Goal: Information Seeking & Learning: Learn about a topic

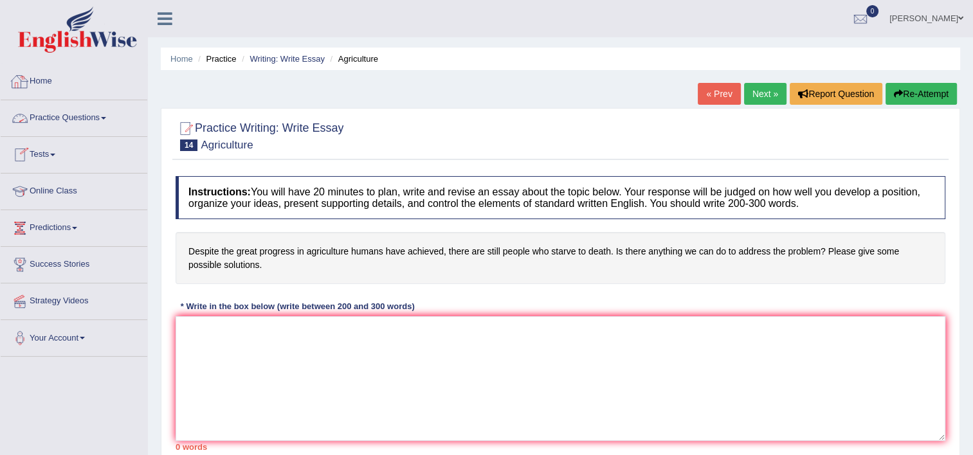
click at [42, 83] on link "Home" at bounding box center [74, 80] width 147 height 32
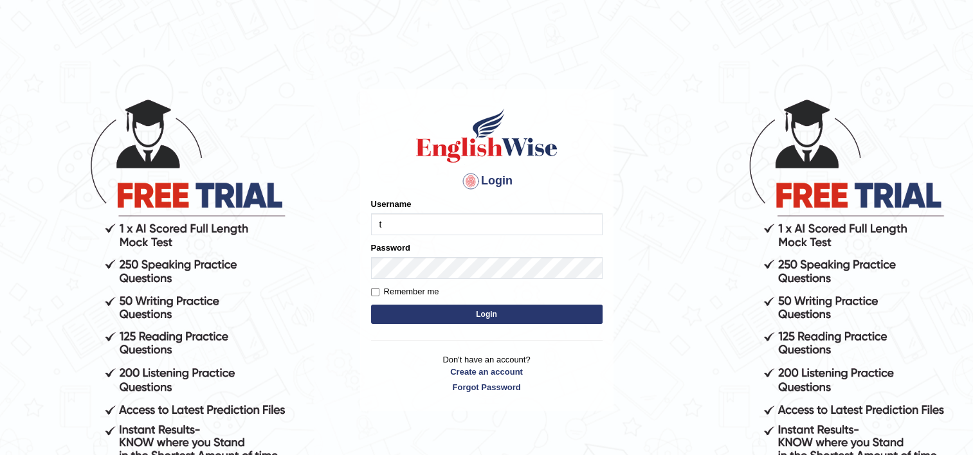
type input "Thilini_Dissanayake"
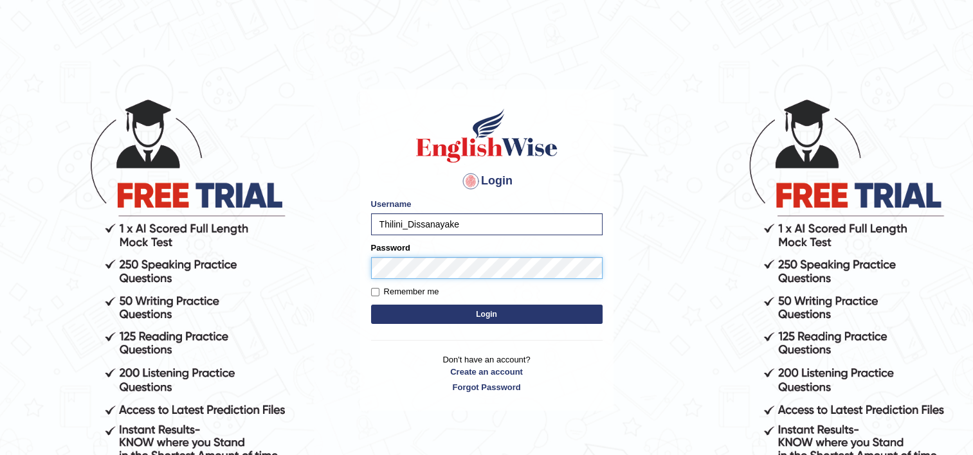
click at [371, 305] on button "Login" at bounding box center [486, 314] width 231 height 19
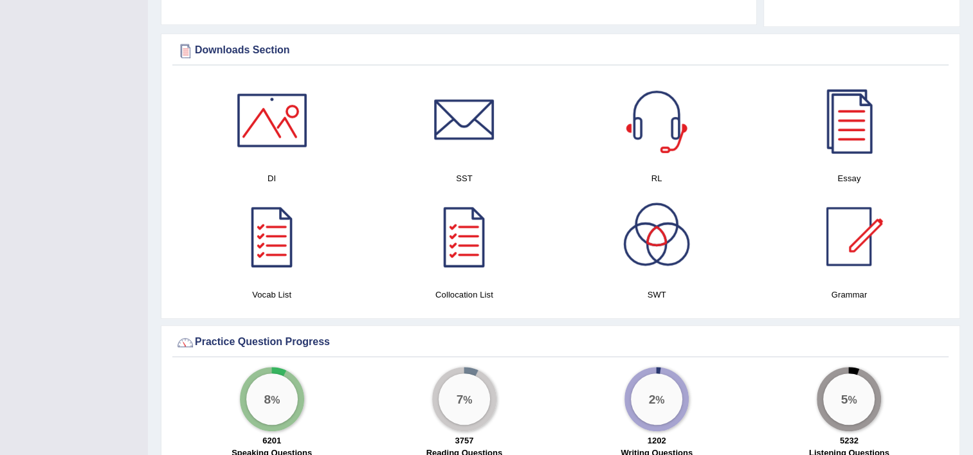
scroll to position [720, 0]
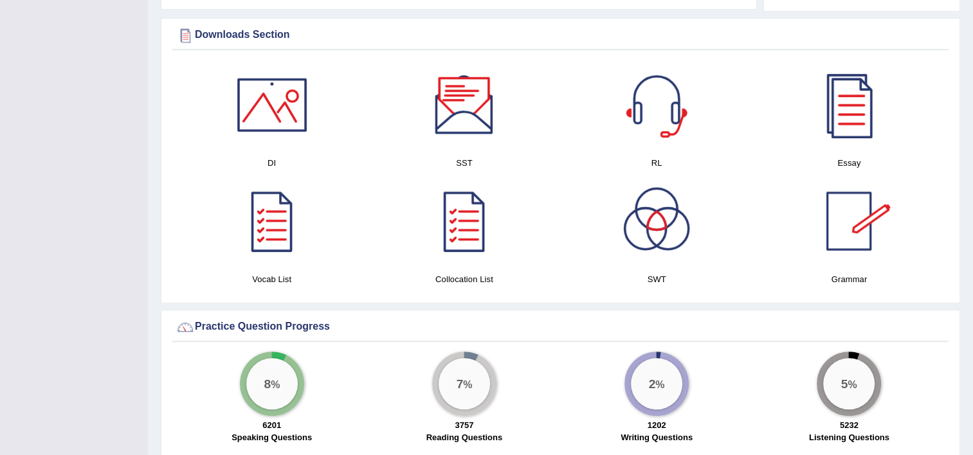
click at [466, 105] on div at bounding box center [464, 105] width 90 height 90
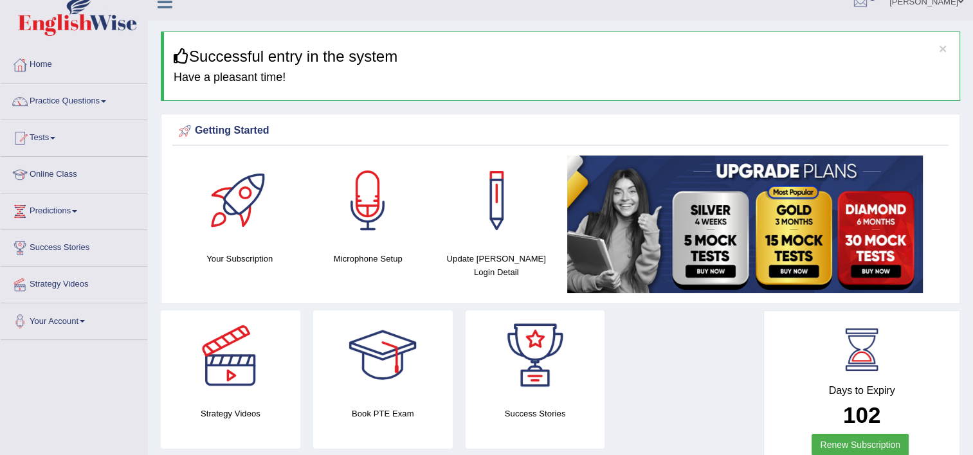
scroll to position [0, 0]
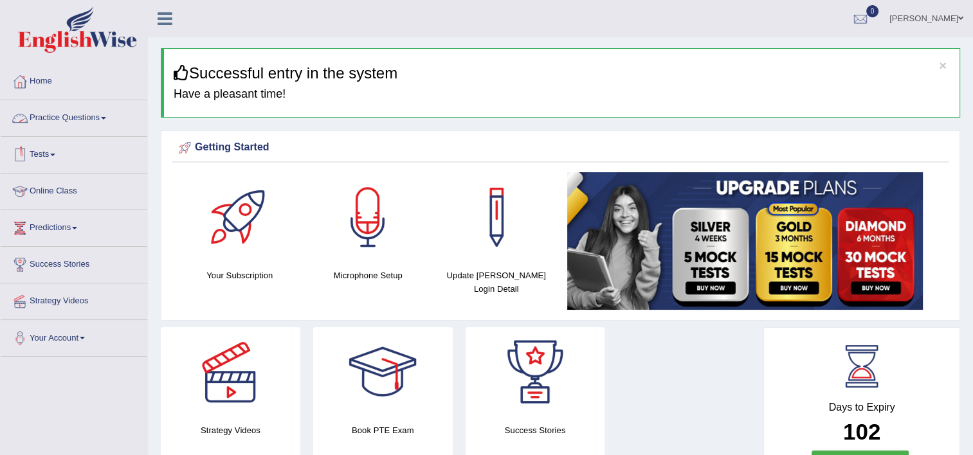
click at [75, 120] on link "Practice Questions" at bounding box center [74, 116] width 147 height 32
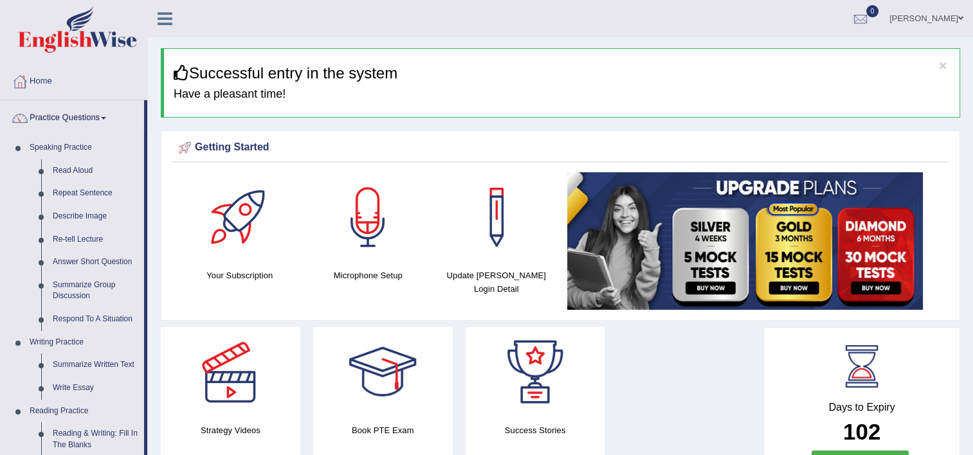
click at [75, 120] on link "Practice Questions" at bounding box center [72, 116] width 143 height 32
